Goal: Task Accomplishment & Management: Manage account settings

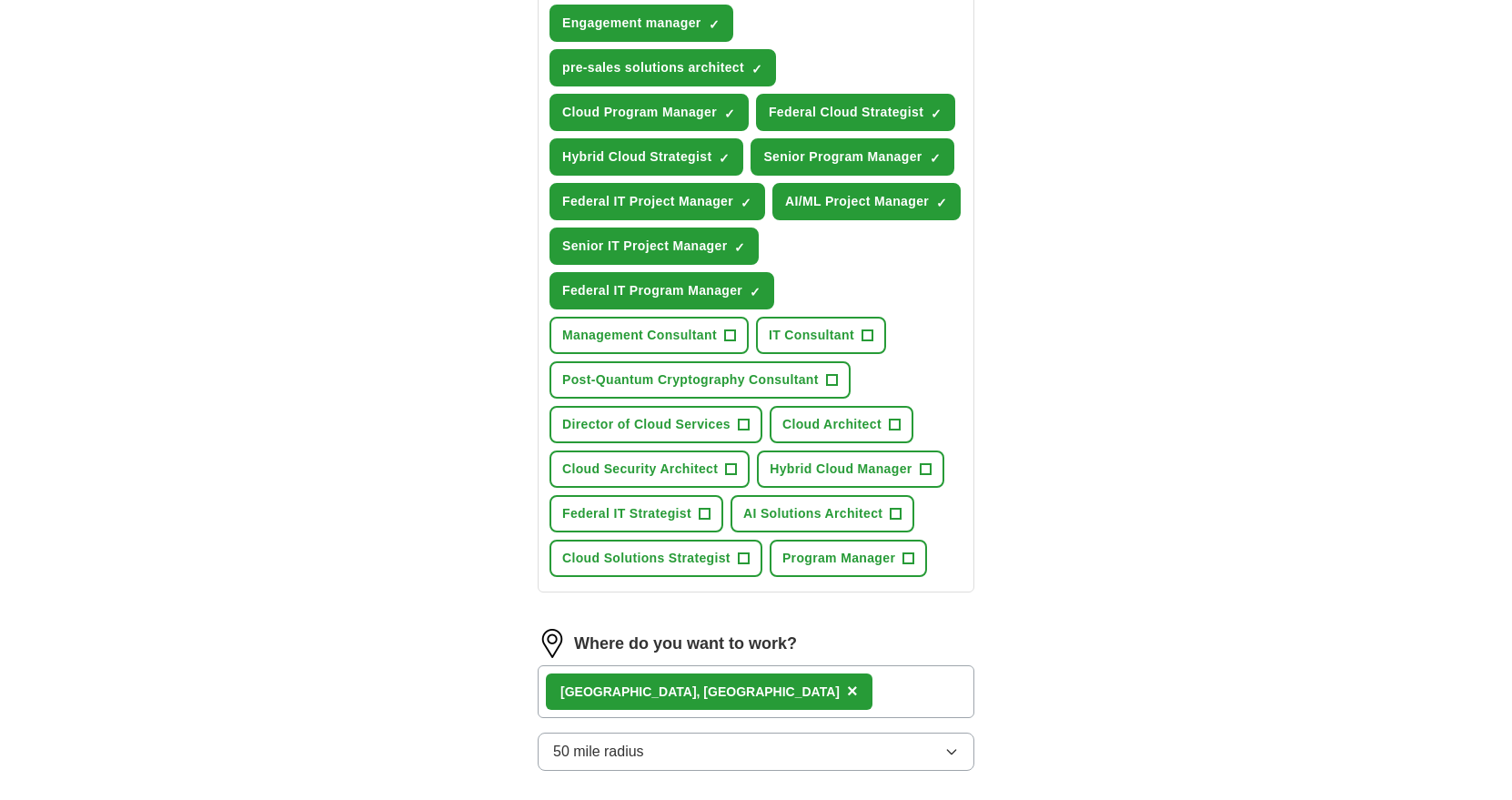
scroll to position [764, 0]
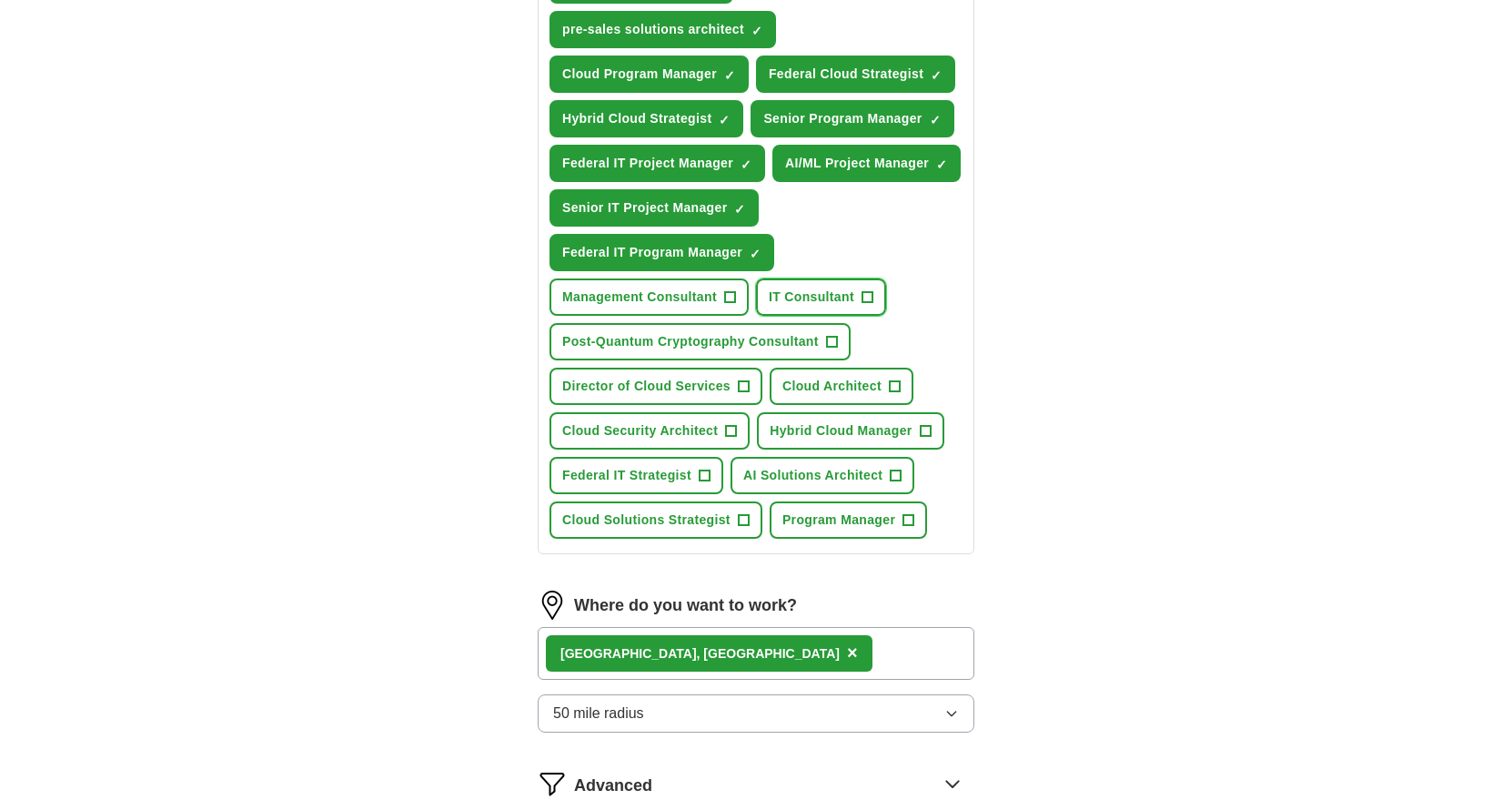
click at [870, 291] on span "+" at bounding box center [867, 297] width 11 height 15
click at [909, 516] on span "+" at bounding box center [909, 520] width 11 height 15
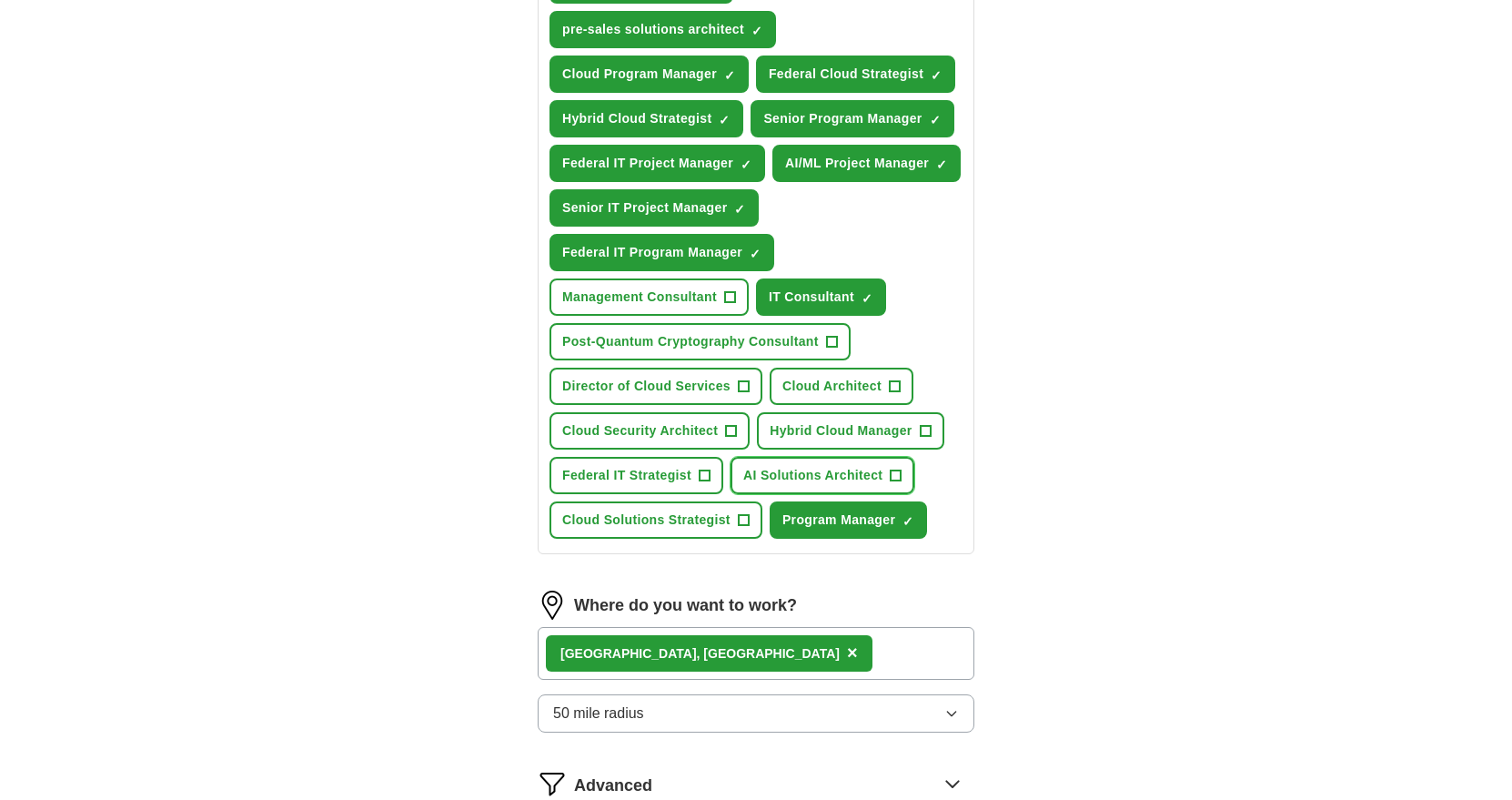
click at [894, 474] on span "+" at bounding box center [896, 475] width 11 height 15
click at [735, 385] on button "Director of Cloud Services +" at bounding box center [656, 386] width 213 height 37
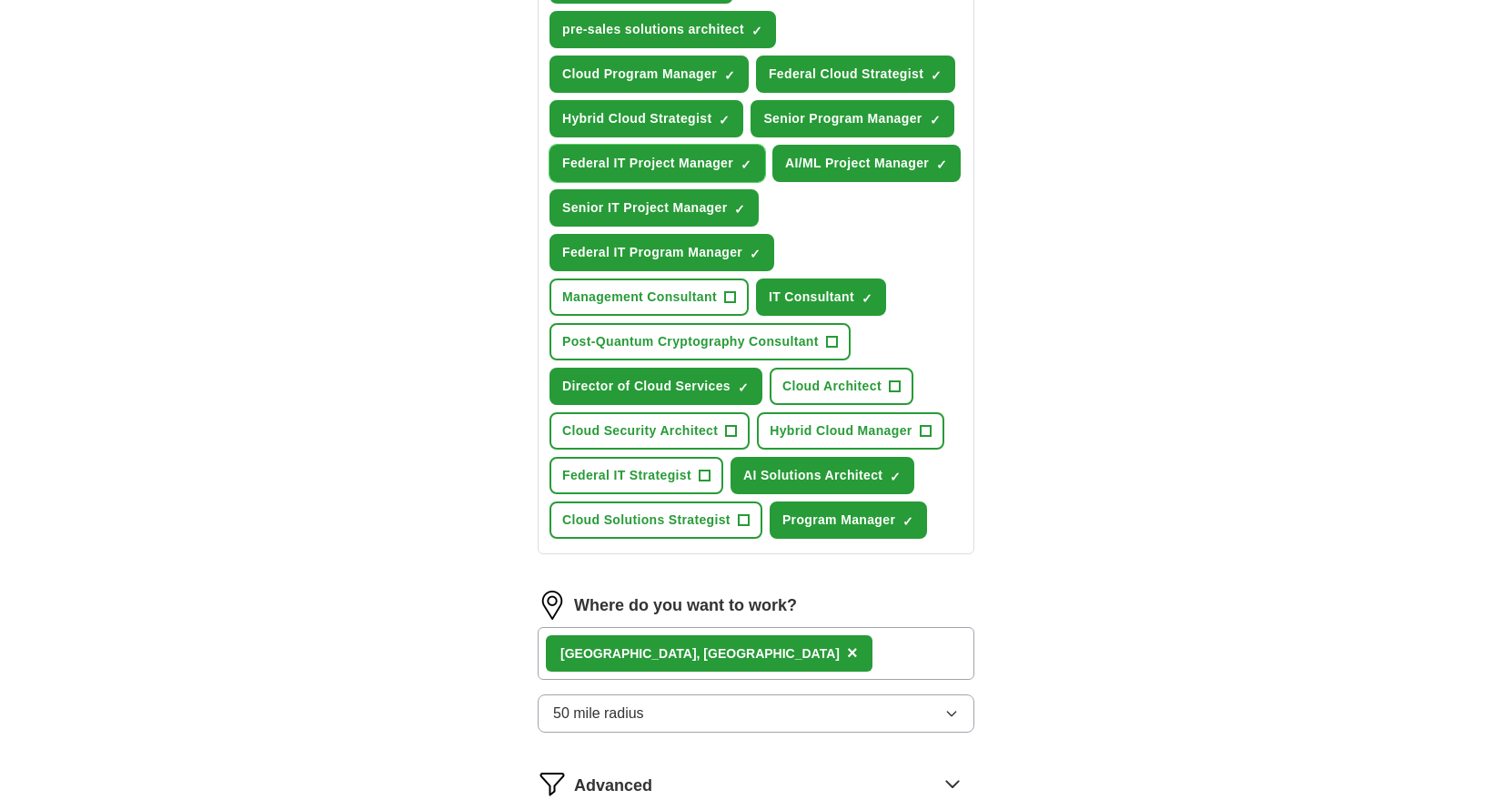
click at [0, 0] on span "×" at bounding box center [0, 0] width 0 height 0
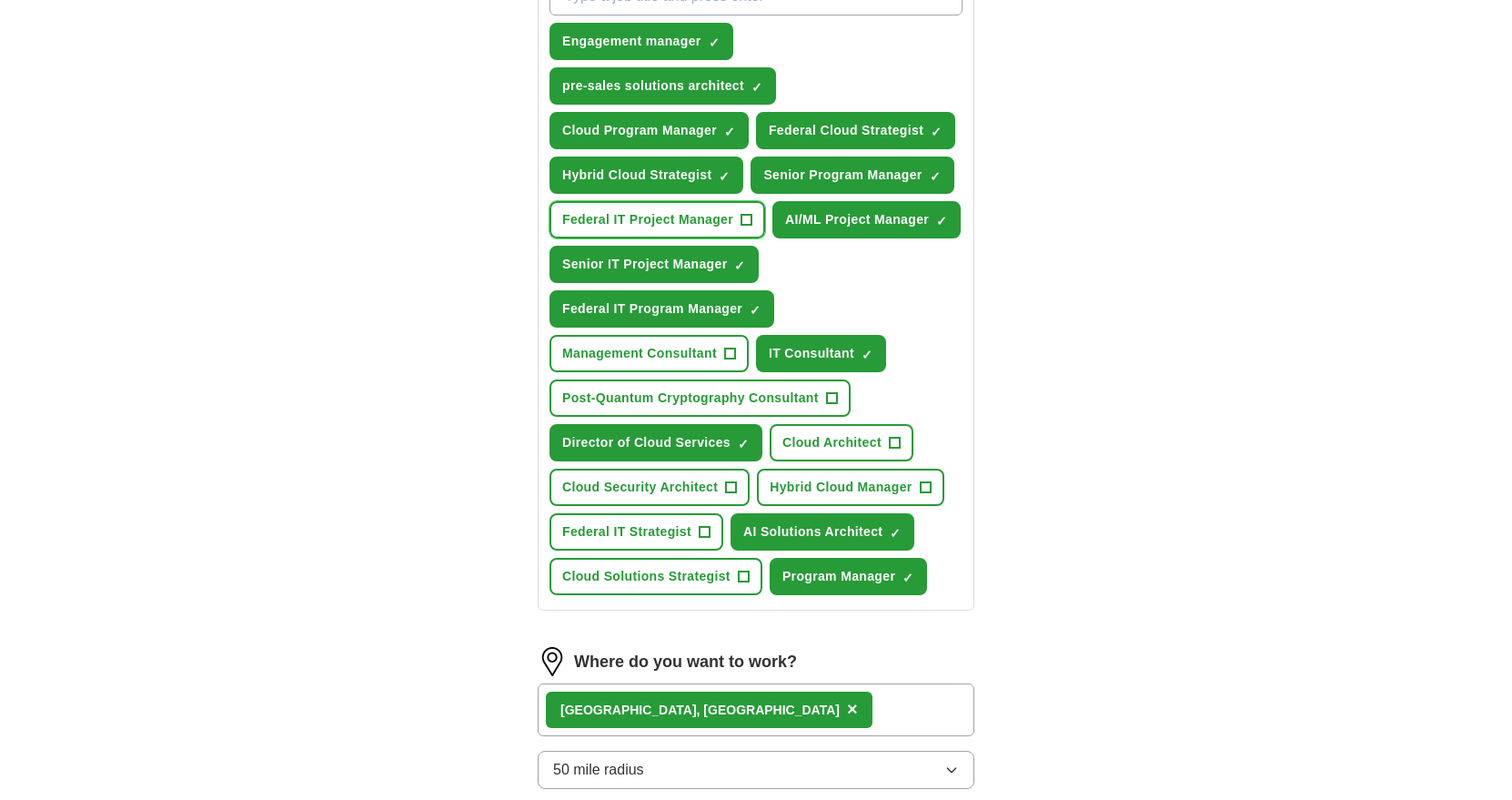
scroll to position [655, 0]
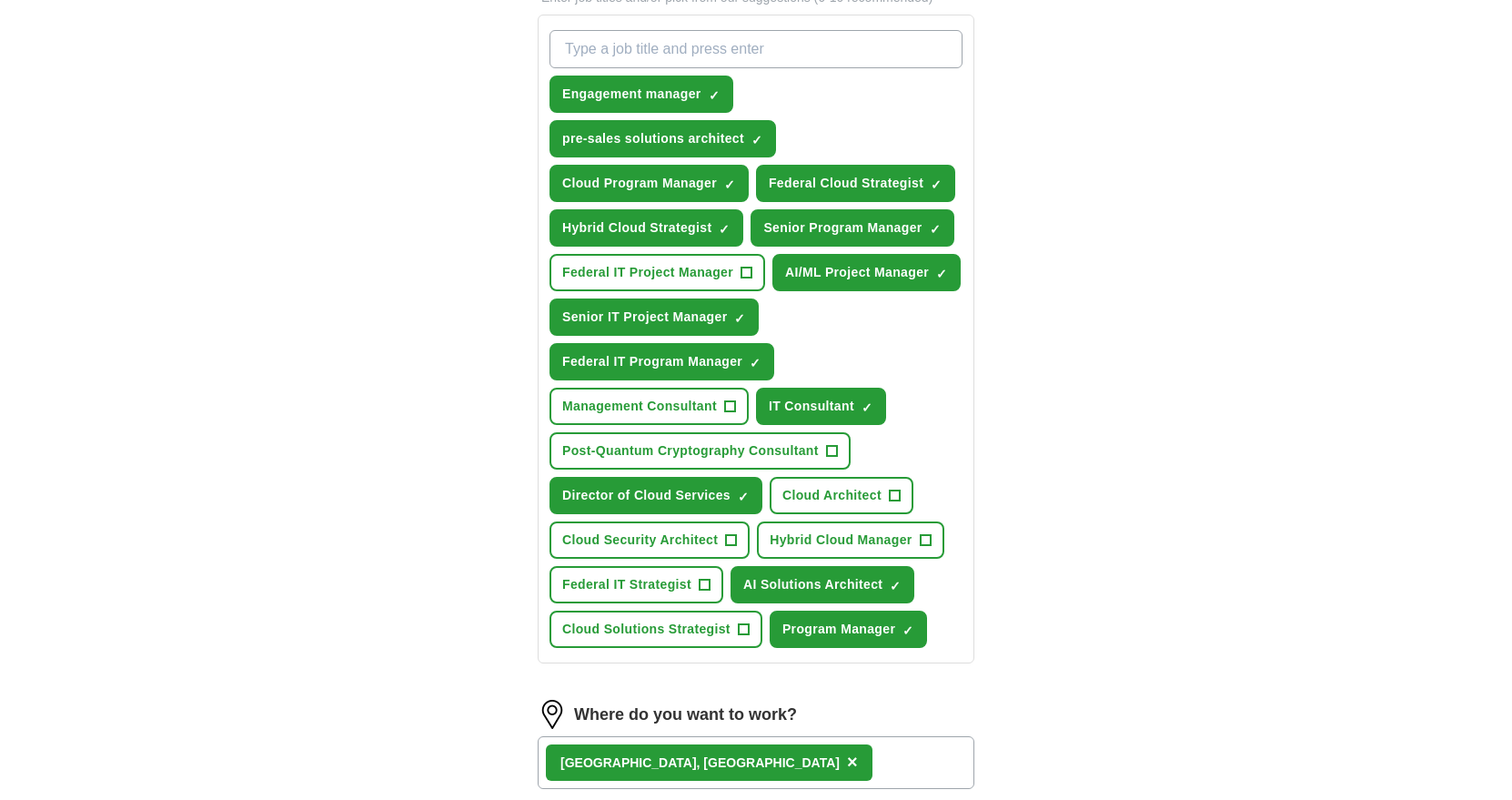
click at [634, 51] on input "What job are you looking for?" at bounding box center [756, 49] width 413 height 38
click at [741, 634] on span "+" at bounding box center [742, 629] width 11 height 15
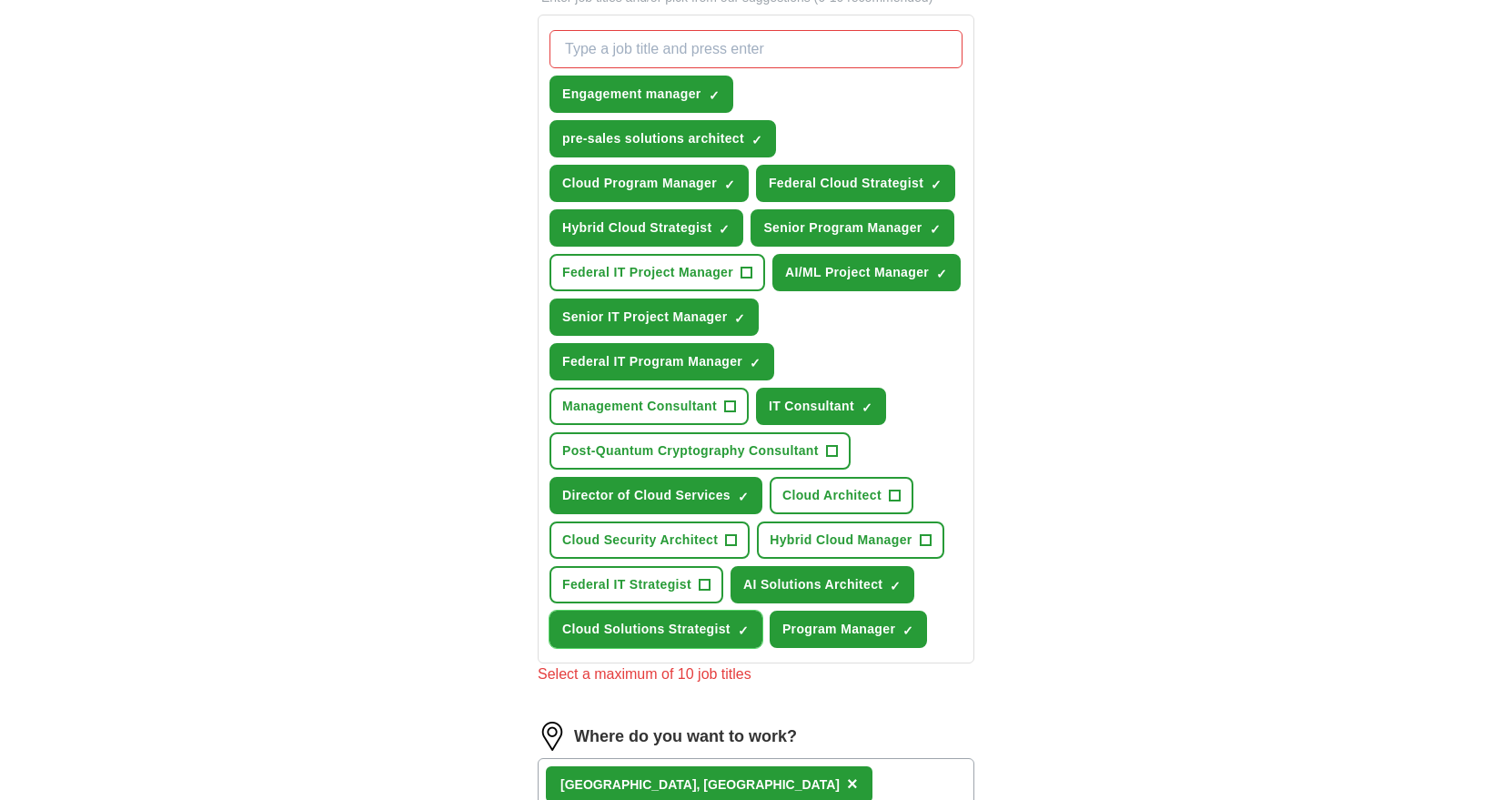
click at [747, 643] on button "Cloud Solutions Strategist ✓ ×" at bounding box center [656, 629] width 213 height 37
click at [0, 0] on span "×" at bounding box center [0, 0] width 0 height 0
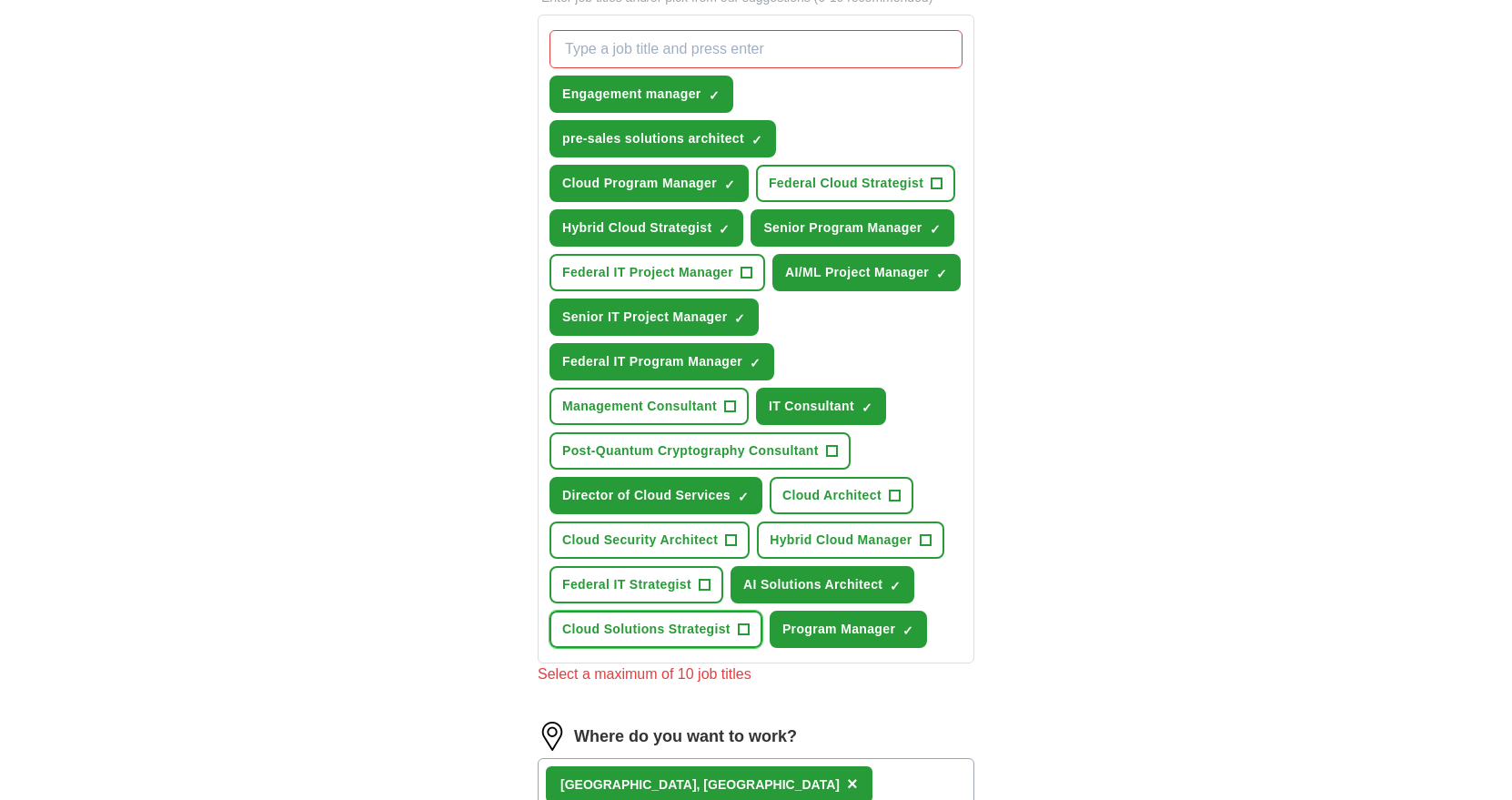
click at [738, 636] on span "+" at bounding box center [742, 629] width 11 height 15
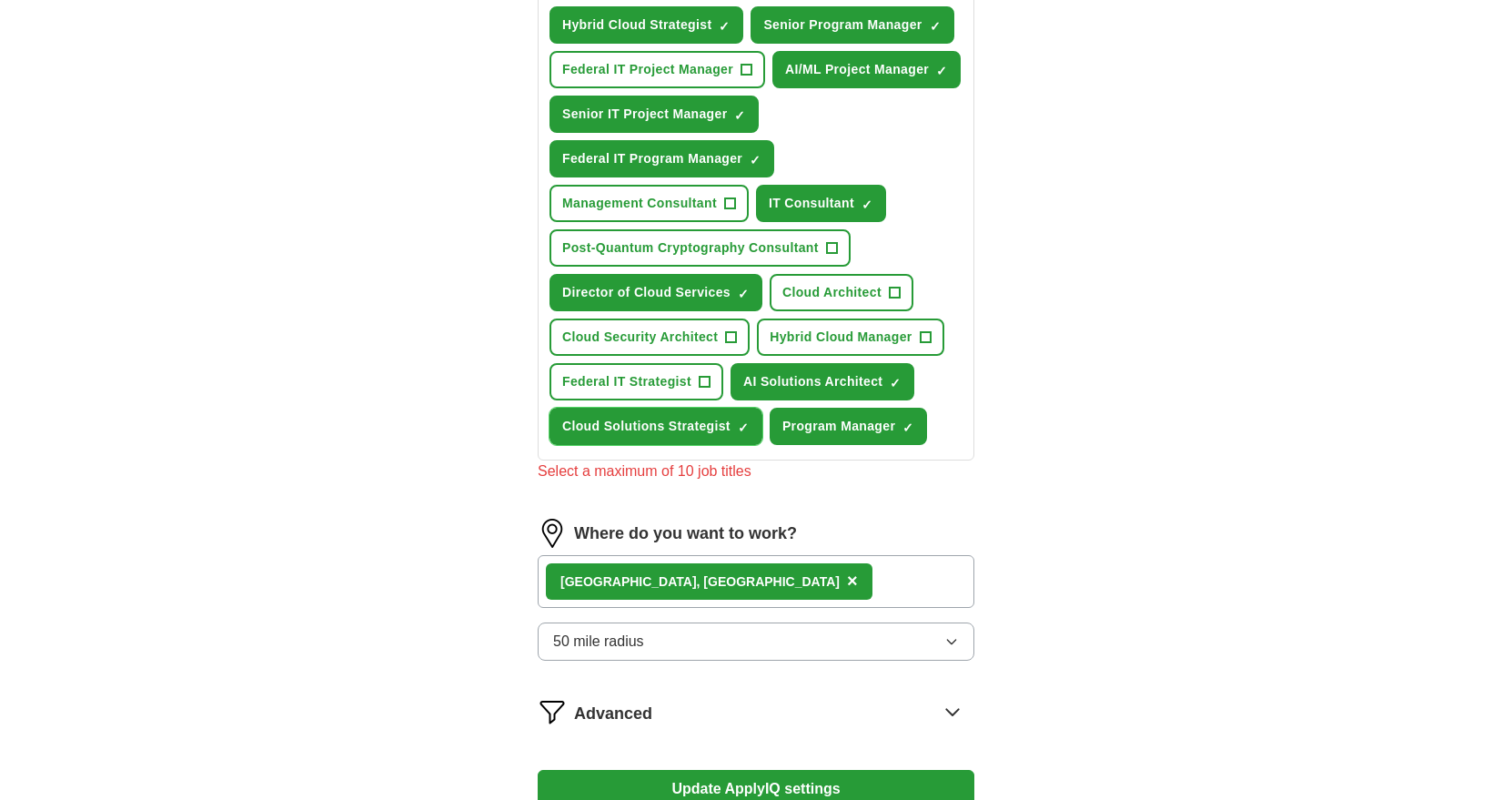
scroll to position [983, 0]
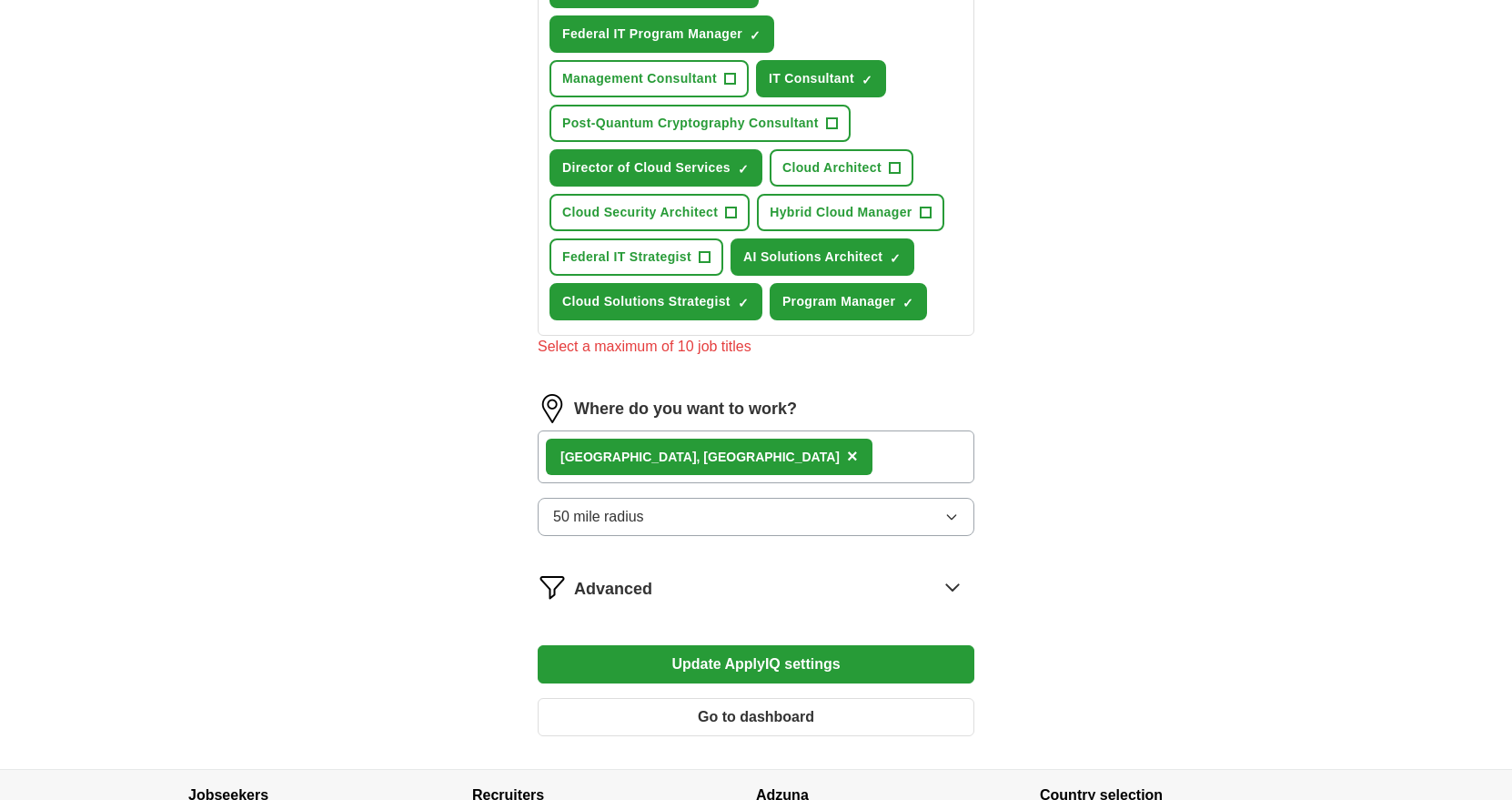
click at [788, 675] on button "Update ApplyIQ settings" at bounding box center [756, 664] width 437 height 38
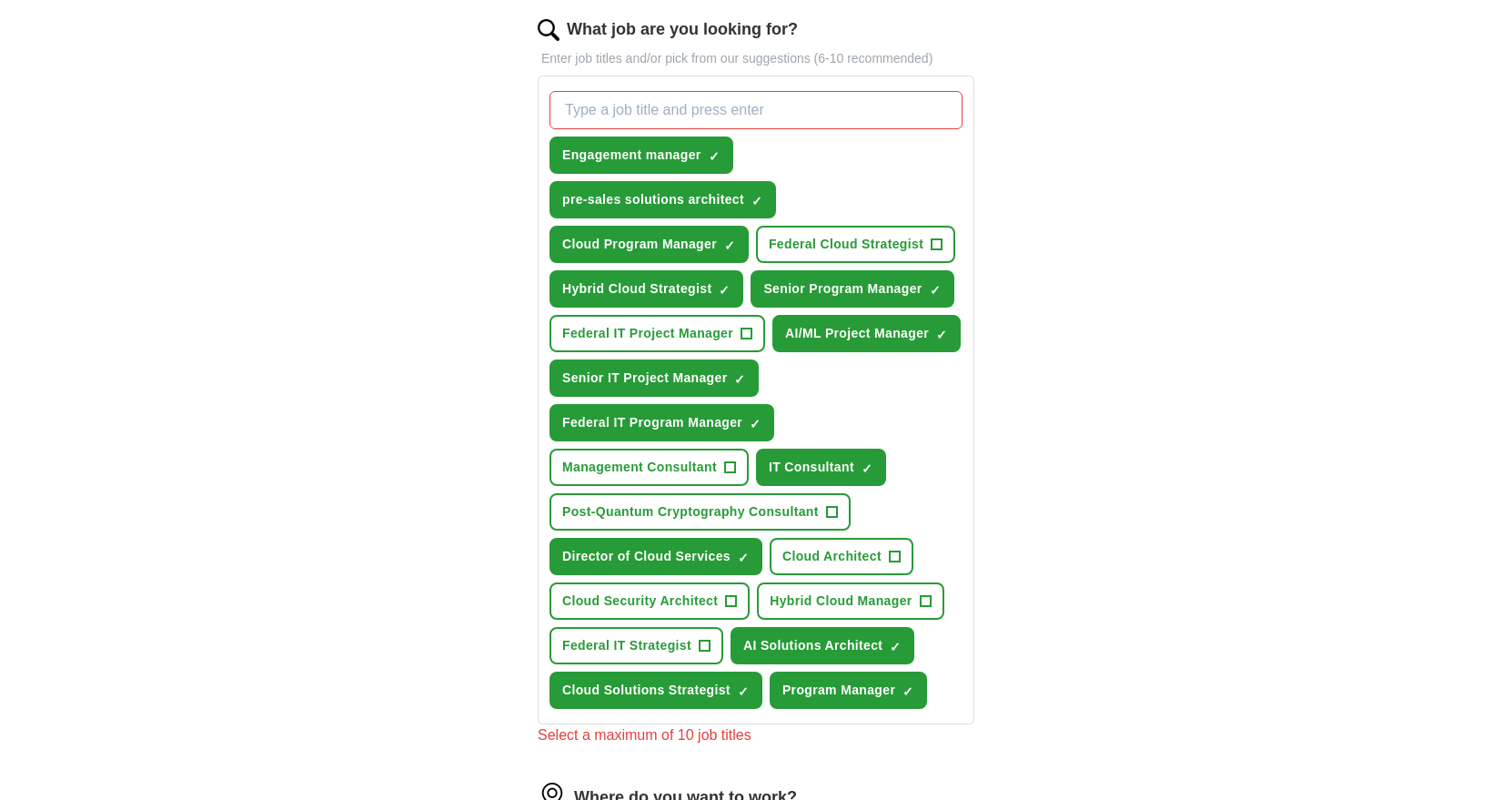
scroll to position [546, 0]
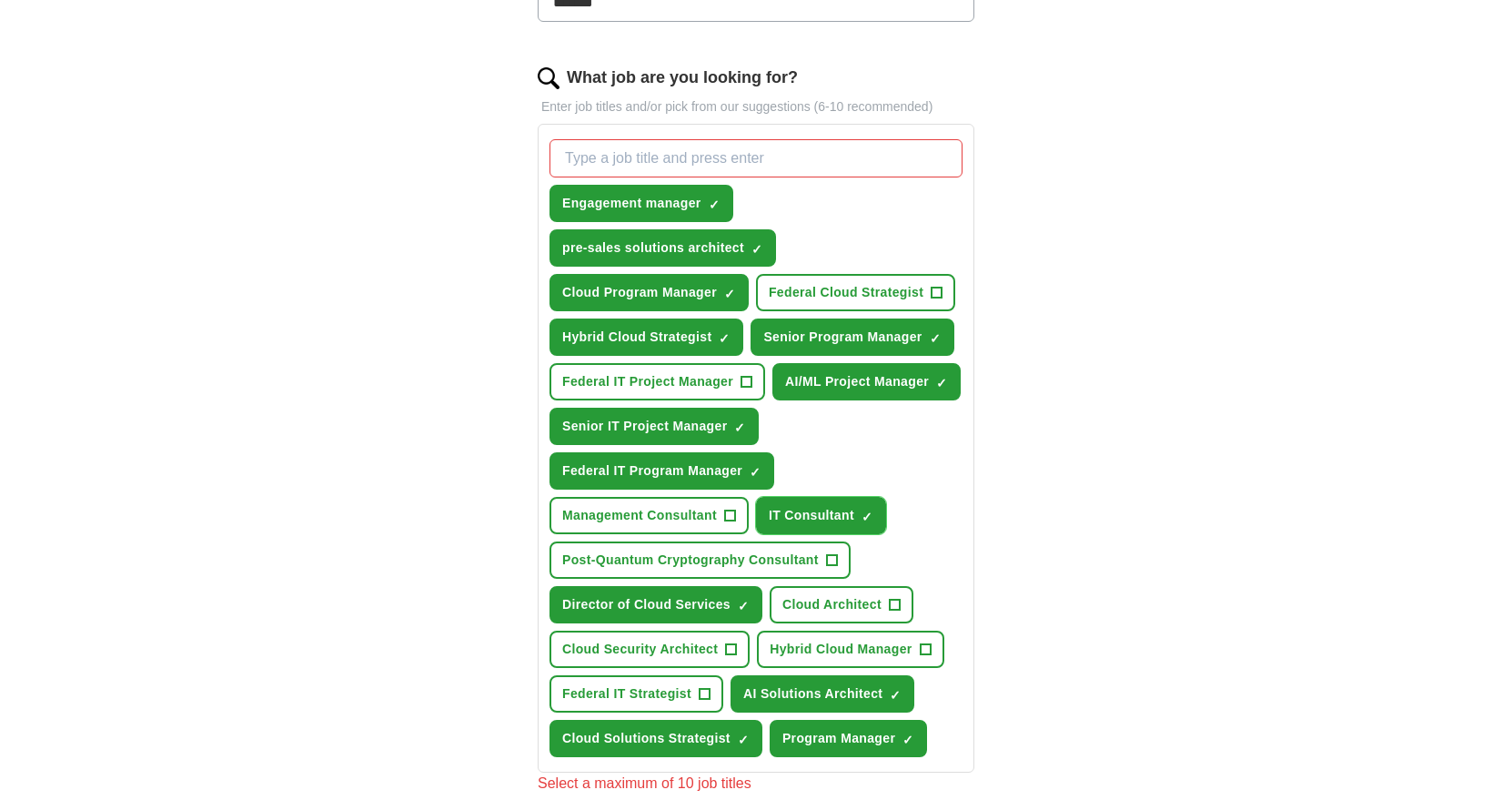
click at [875, 512] on button "IT Consultant ✓ ×" at bounding box center [821, 515] width 130 height 37
click at [0, 0] on span "×" at bounding box center [0, 0] width 0 height 0
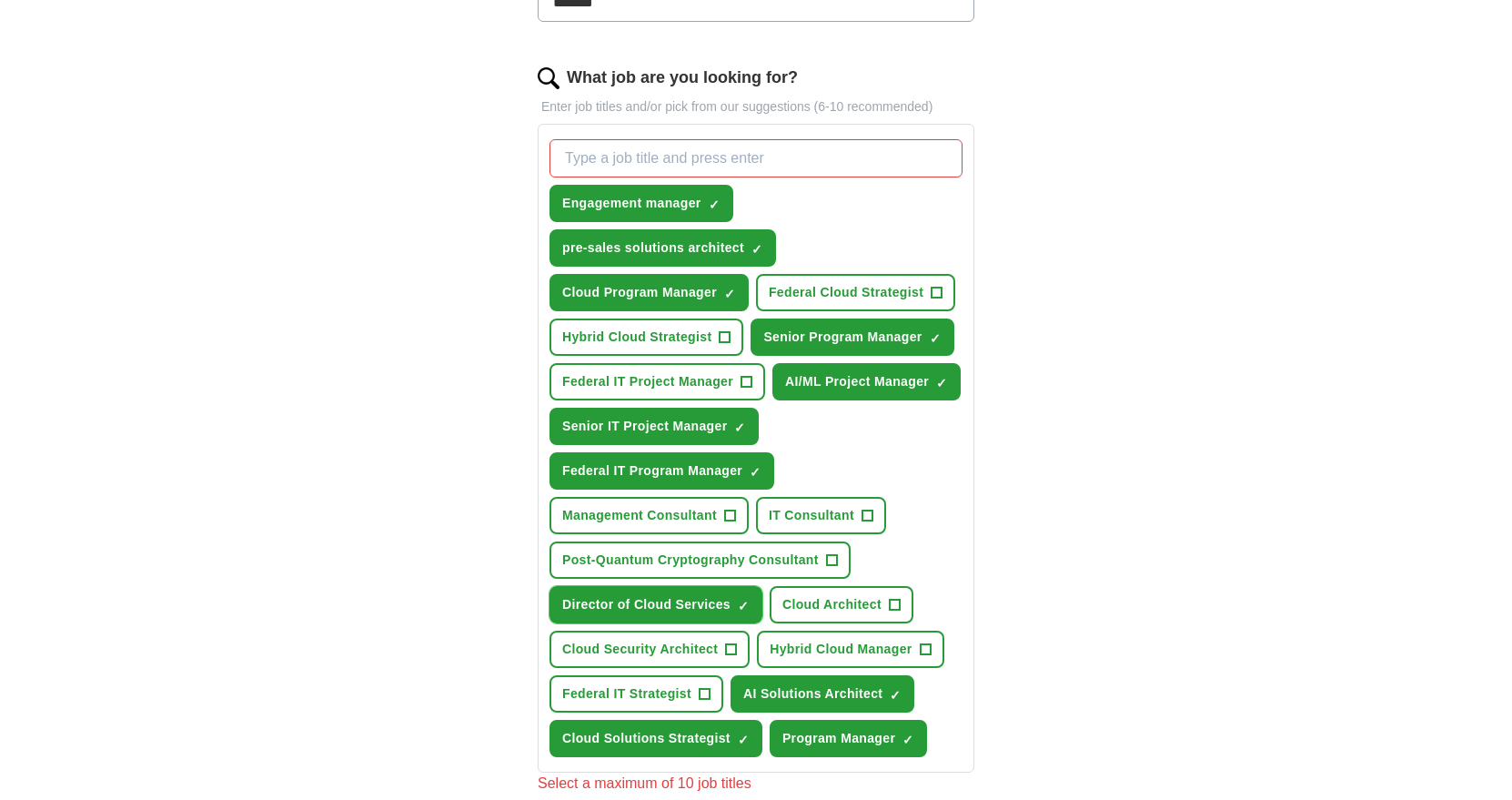
click at [0, 0] on span "×" at bounding box center [0, 0] width 0 height 0
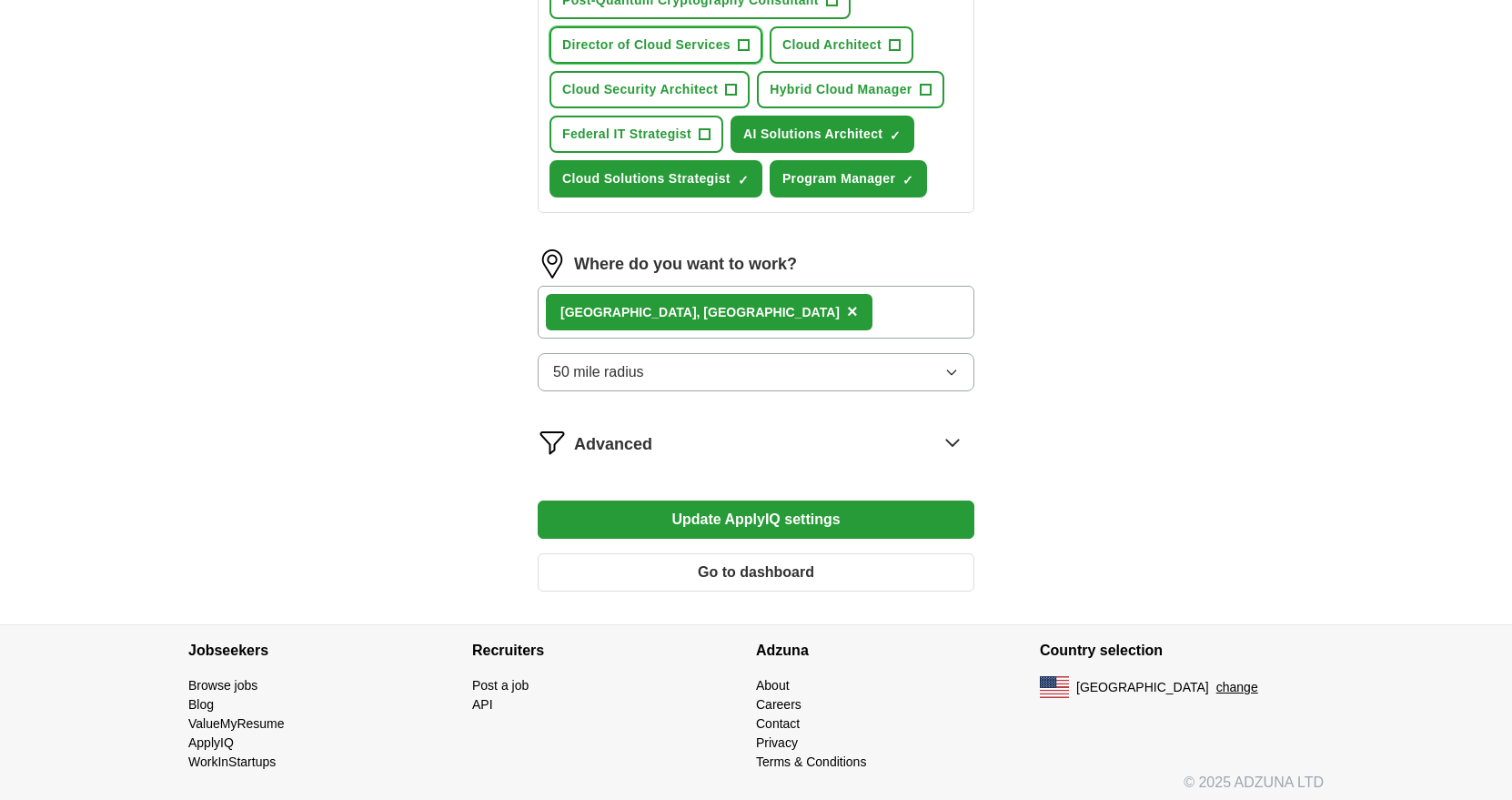
scroll to position [1114, 0]
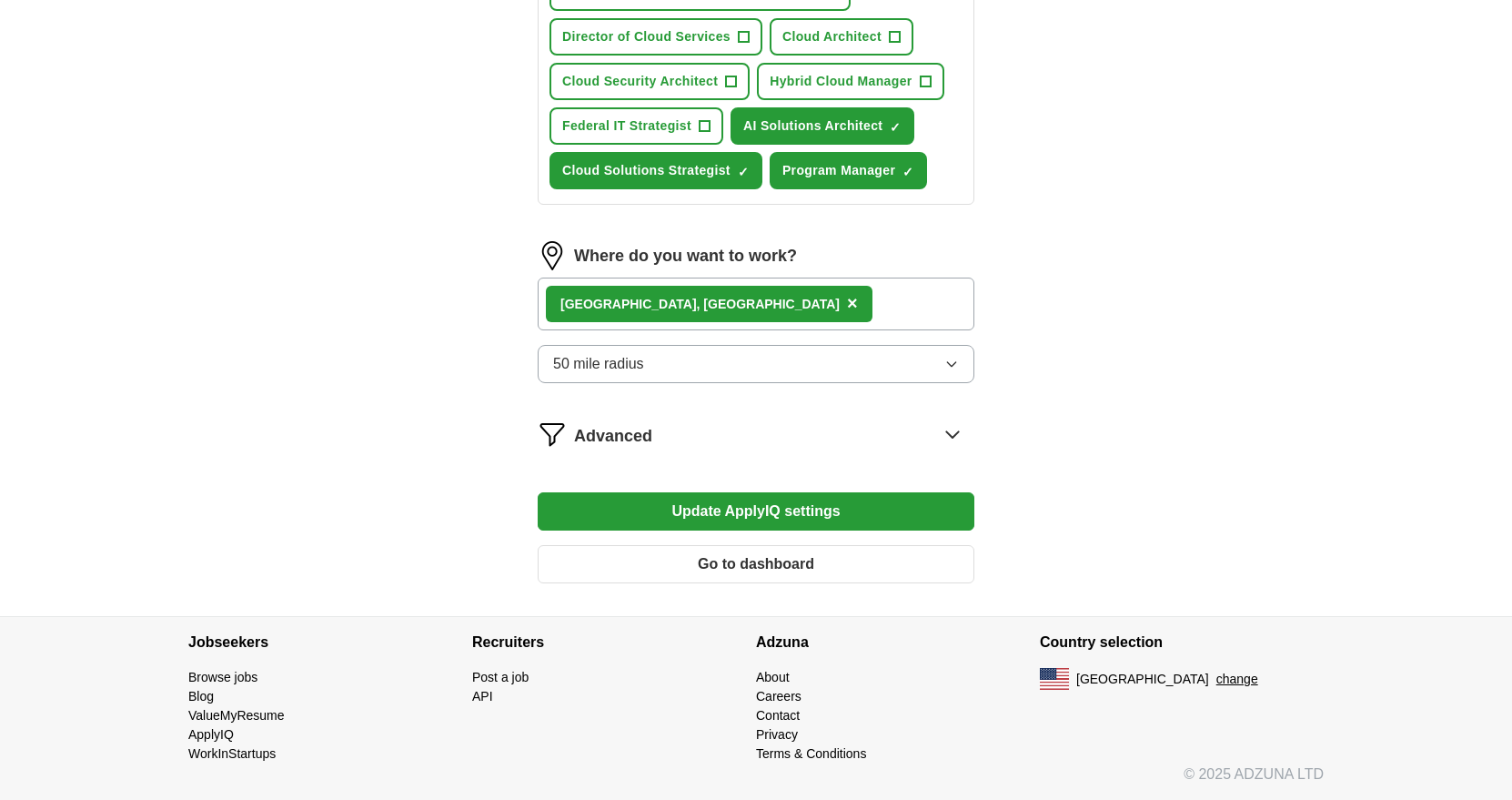
click at [778, 513] on button "Update ApplyIQ settings" at bounding box center [756, 511] width 437 height 38
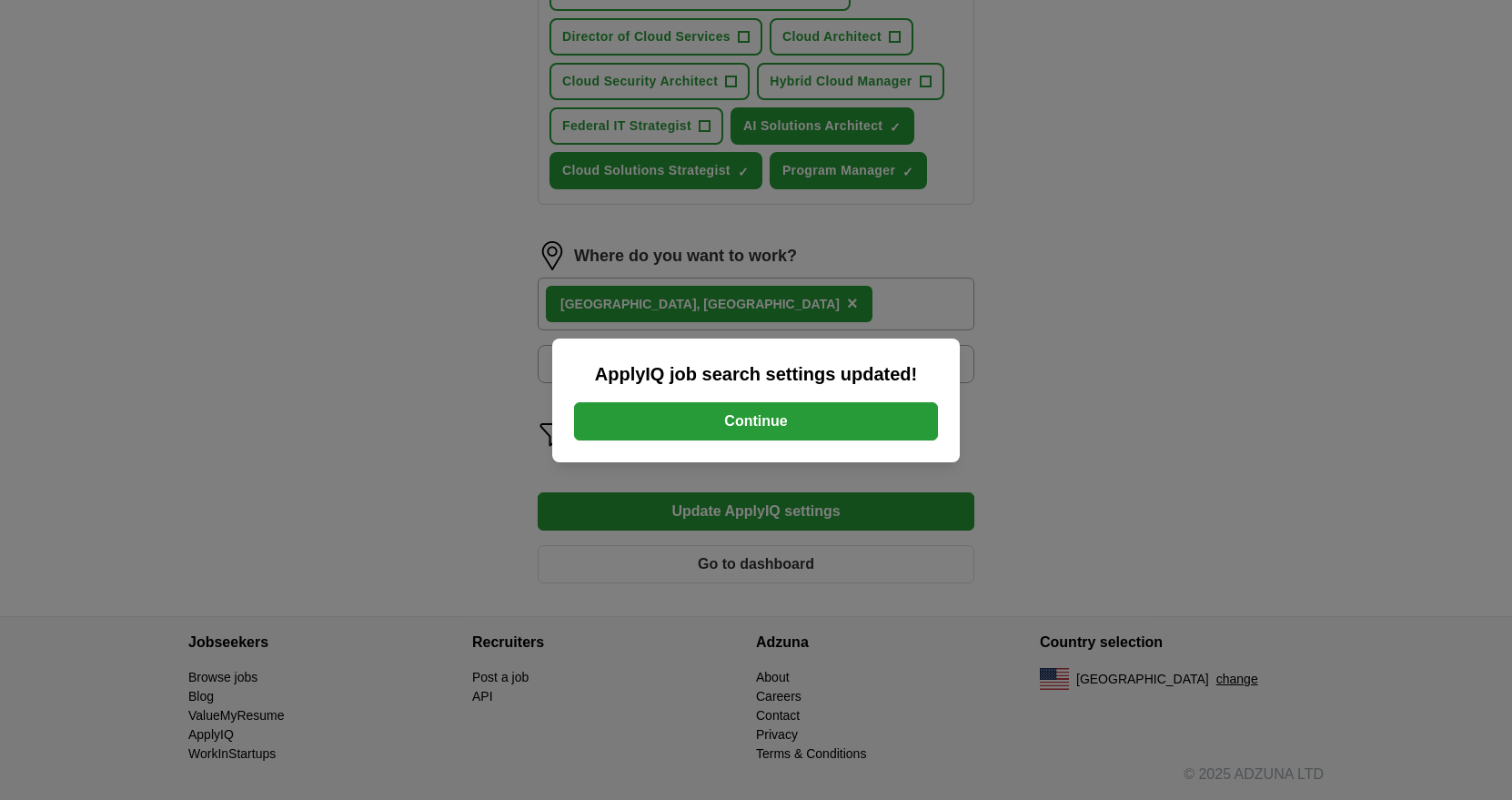
click at [812, 426] on button "Continue" at bounding box center [756, 421] width 364 height 38
